Goal: Task Accomplishment & Management: Manage account settings

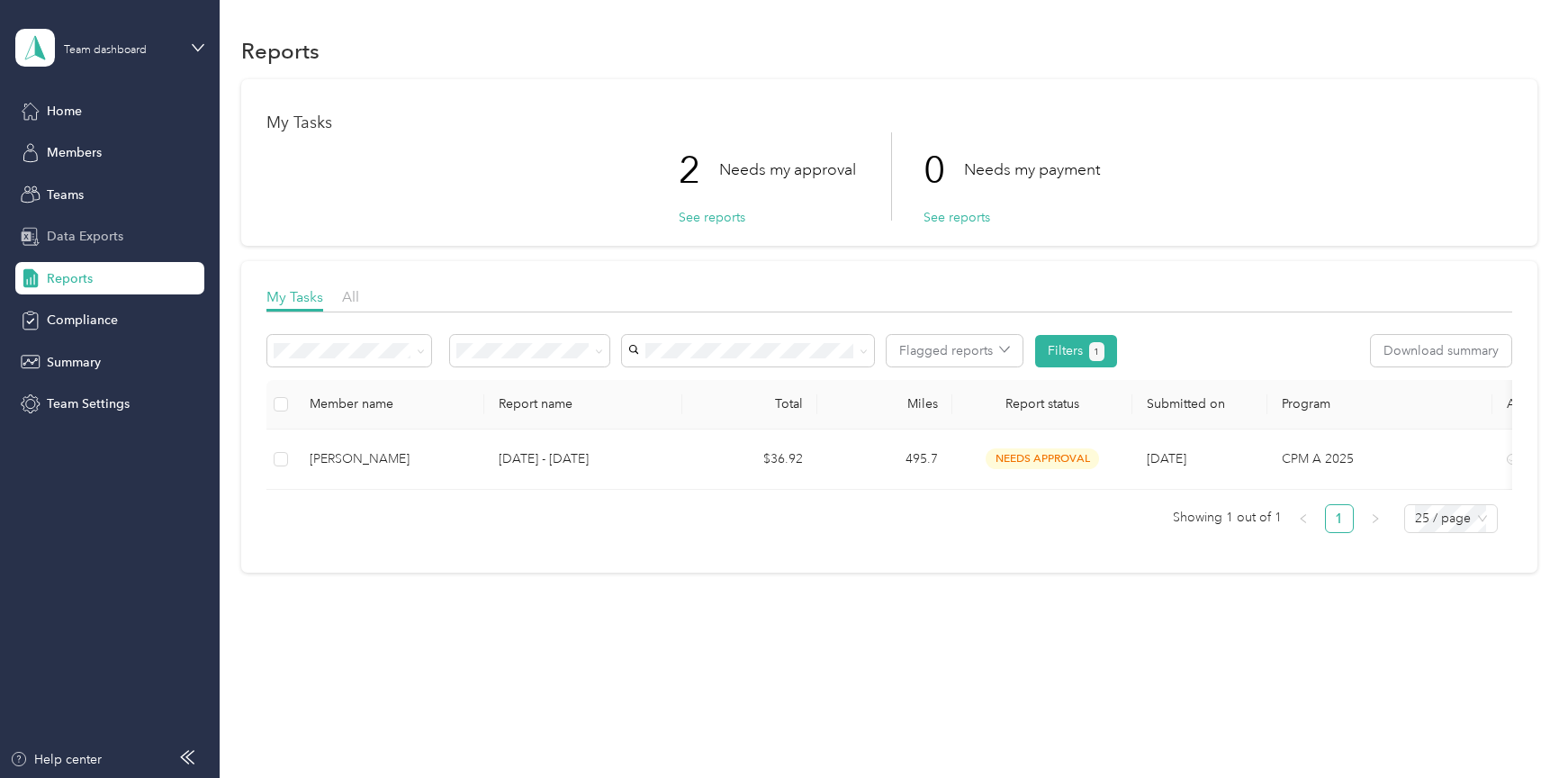
click at [70, 242] on span "Data Exports" at bounding box center [85, 236] width 77 height 18
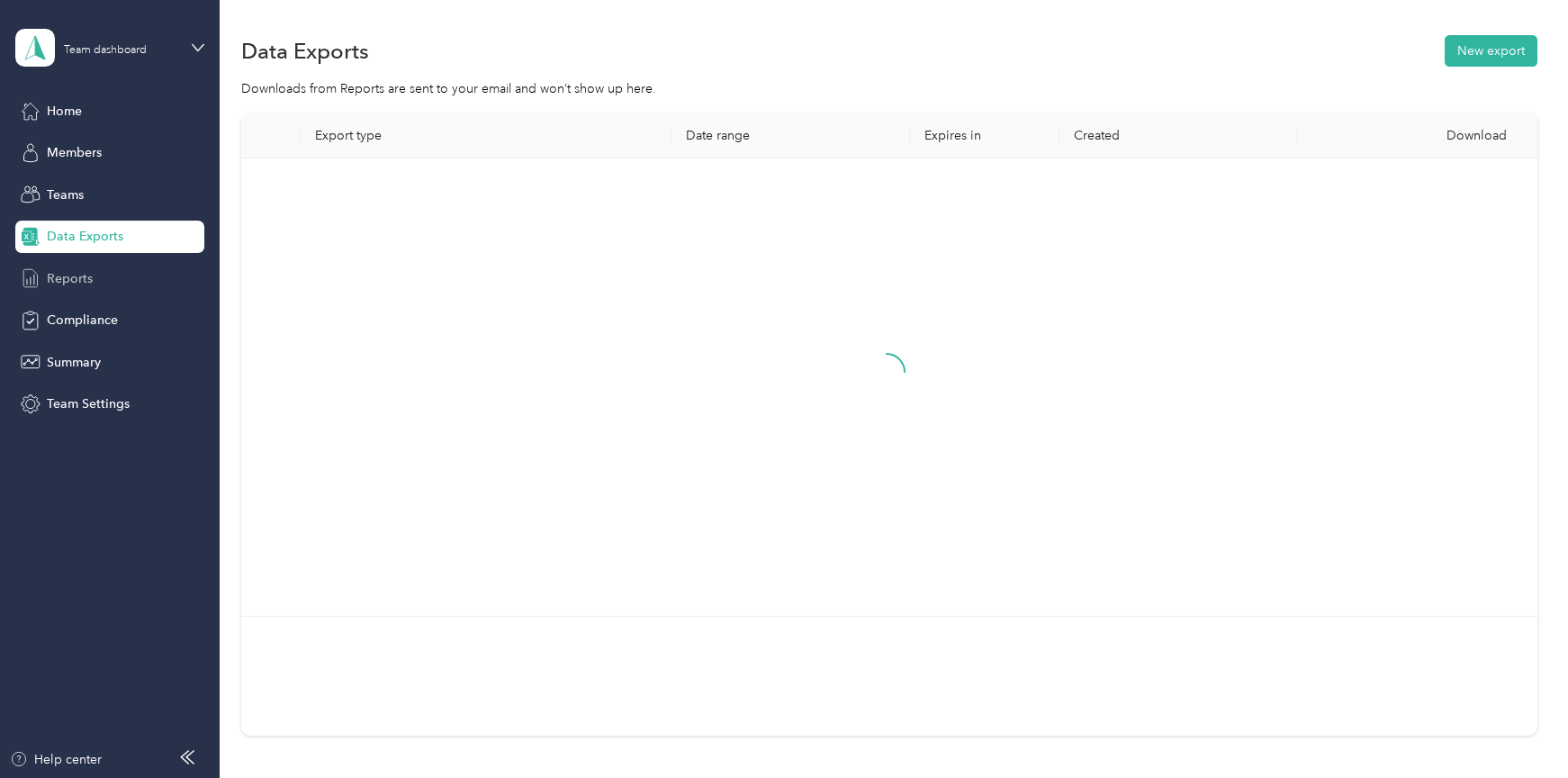
click at [74, 273] on span "Reports" at bounding box center [70, 279] width 46 height 18
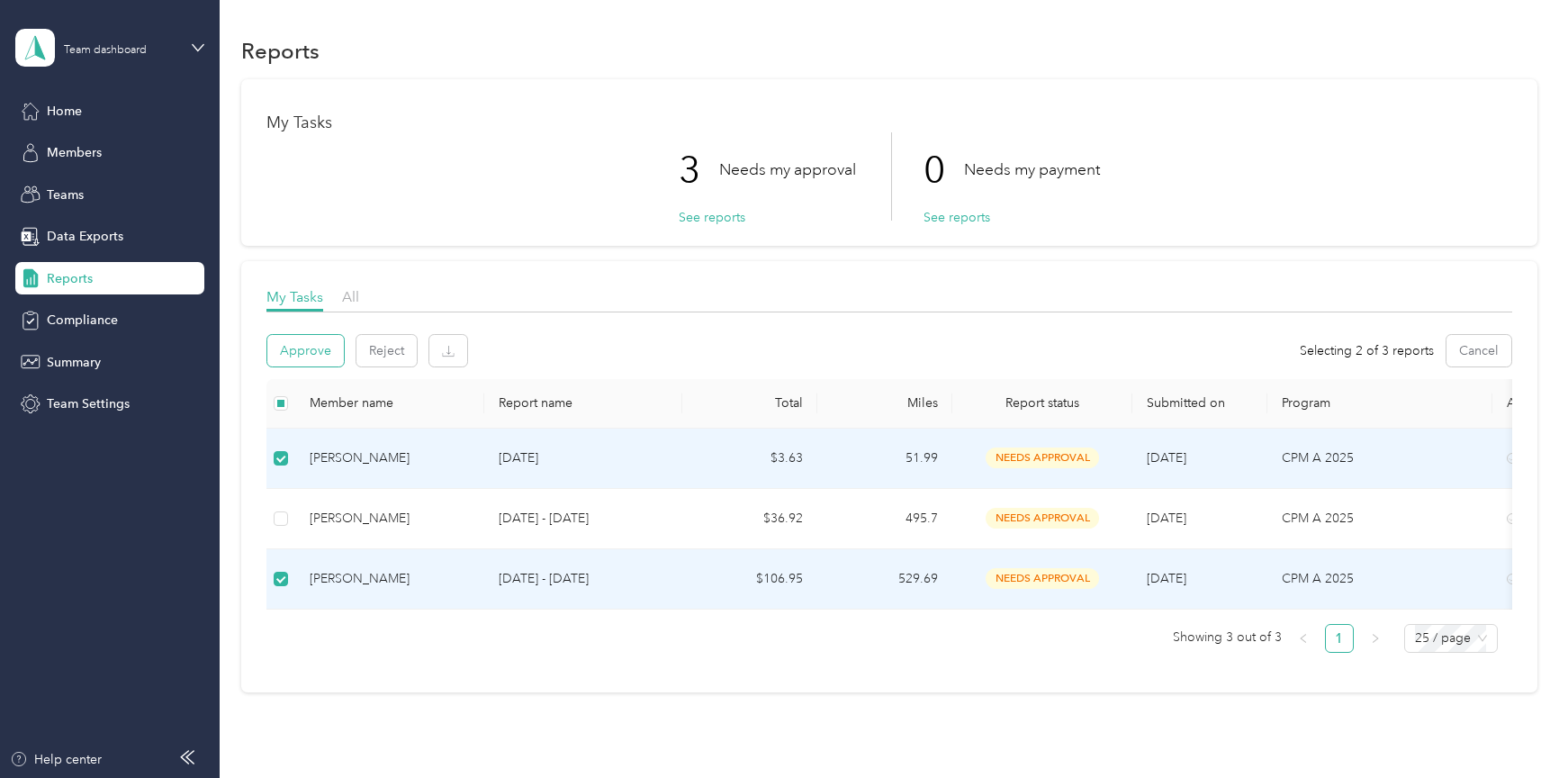
click at [296, 353] on button "Approve" at bounding box center [305, 351] width 77 height 31
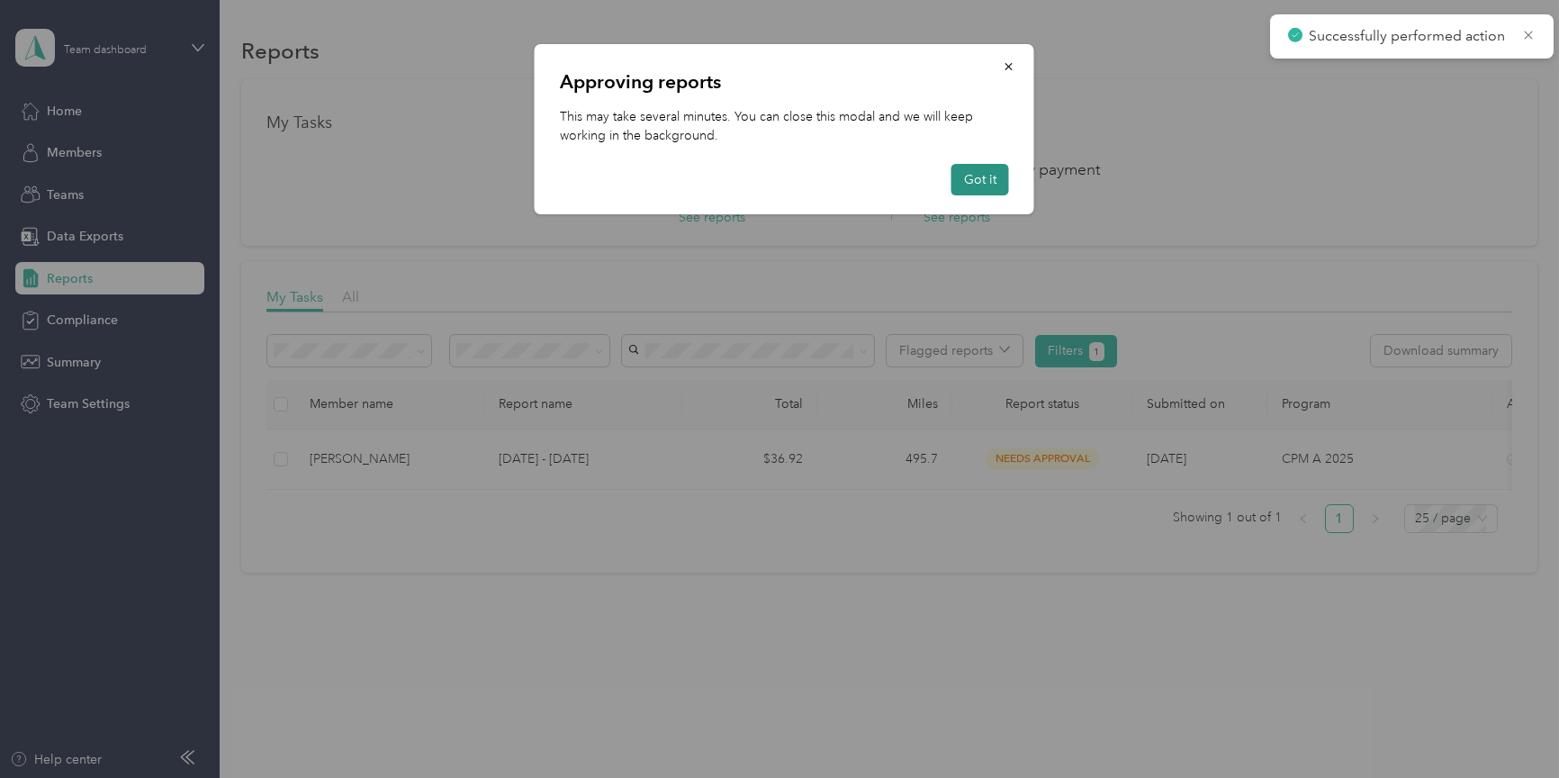
click at [997, 182] on button "Got it" at bounding box center [980, 179] width 57 height 31
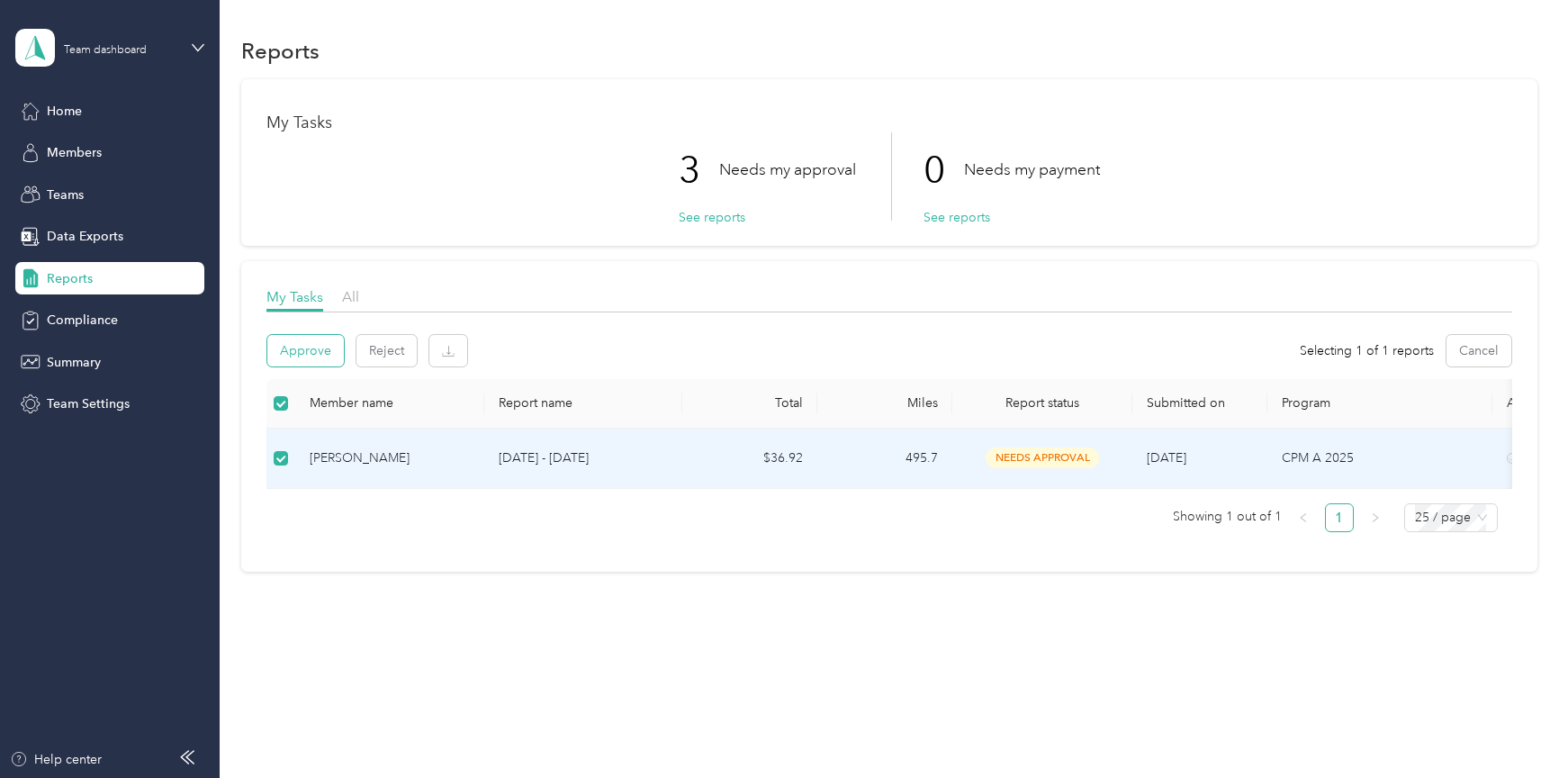
click at [328, 344] on button "Approve" at bounding box center [305, 351] width 77 height 31
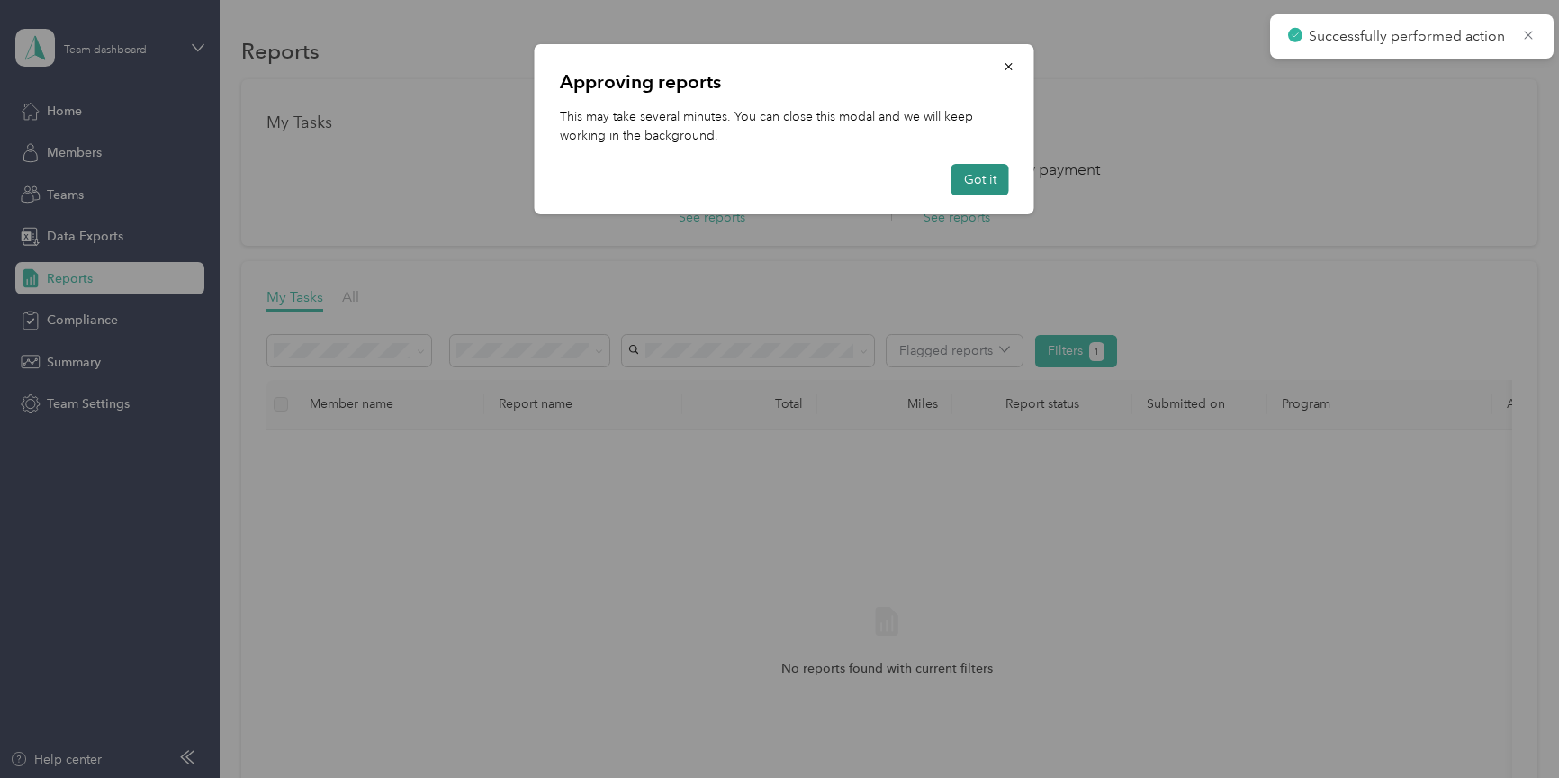
click at [981, 173] on button "Got it" at bounding box center [980, 179] width 57 height 31
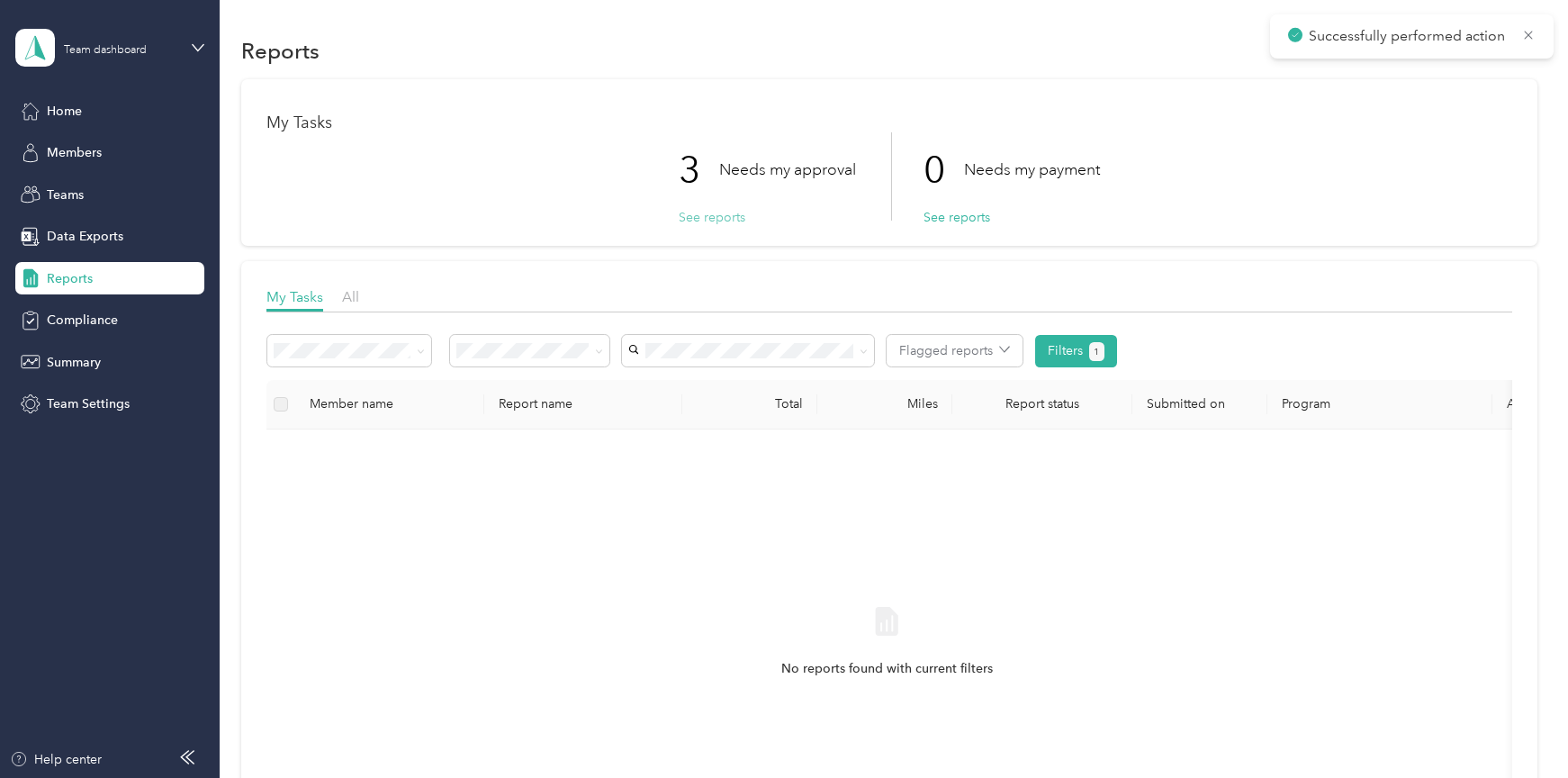
click at [726, 218] on button "See reports" at bounding box center [712, 217] width 66 height 18
click at [733, 220] on button "See reports" at bounding box center [712, 217] width 66 height 18
